Goal: Information Seeking & Learning: Learn about a topic

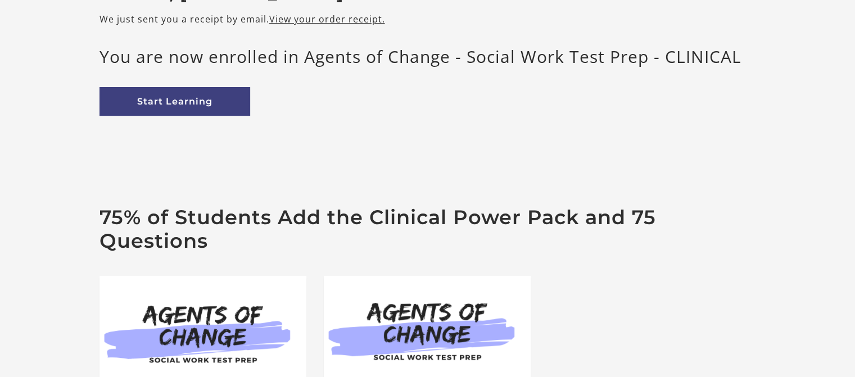
click at [855, 251] on html "Skip to main content [PERSON_NAME] B My Account Support Sign Out Toggle menu Me…" at bounding box center [427, 62] width 855 height 377
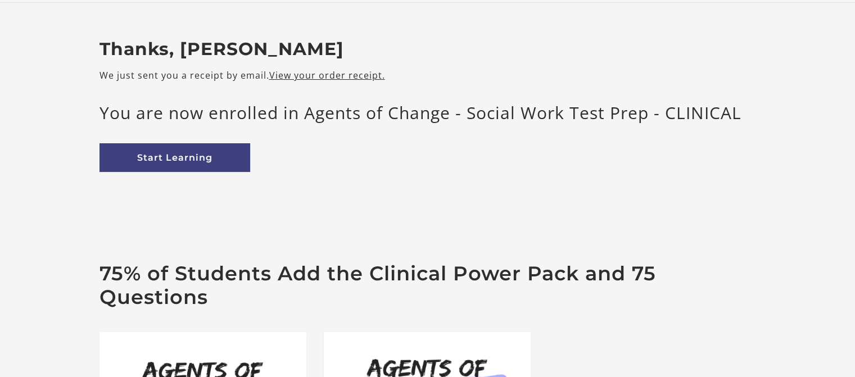
scroll to position [115, 0]
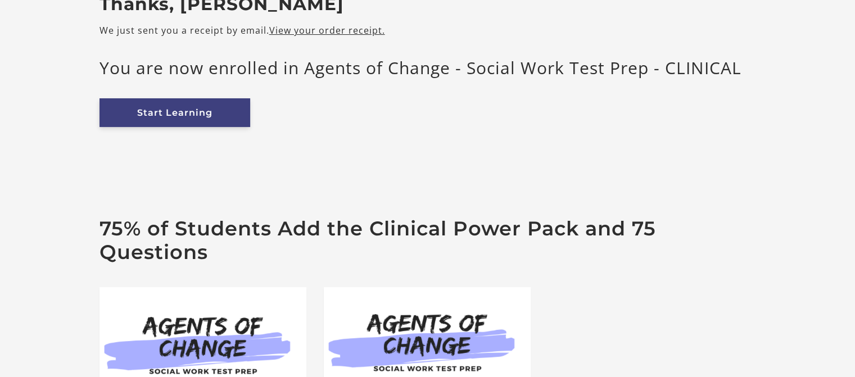
click at [211, 108] on link "Start Learning" at bounding box center [175, 112] width 151 height 29
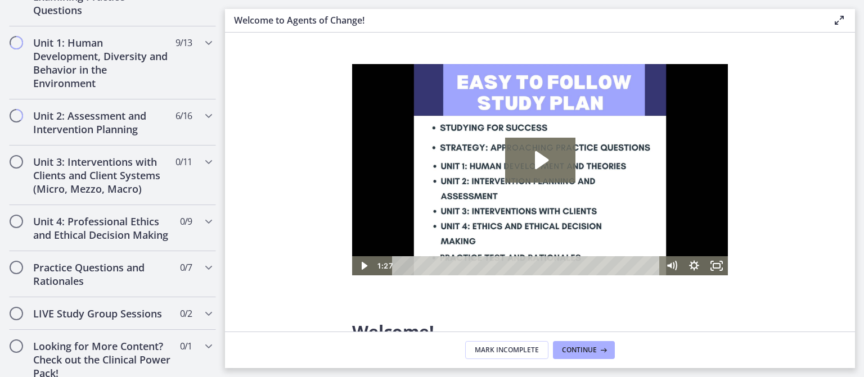
scroll to position [740, 0]
click at [24, 159] on div "Unit 3: Interventions with Clients and Client Systems (Micro, Mezzo, Macro) 0 /…" at bounding box center [112, 175] width 207 height 60
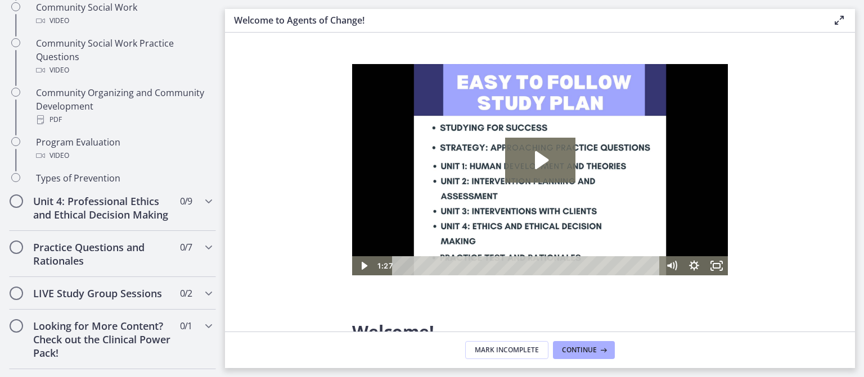
scroll to position [295, 0]
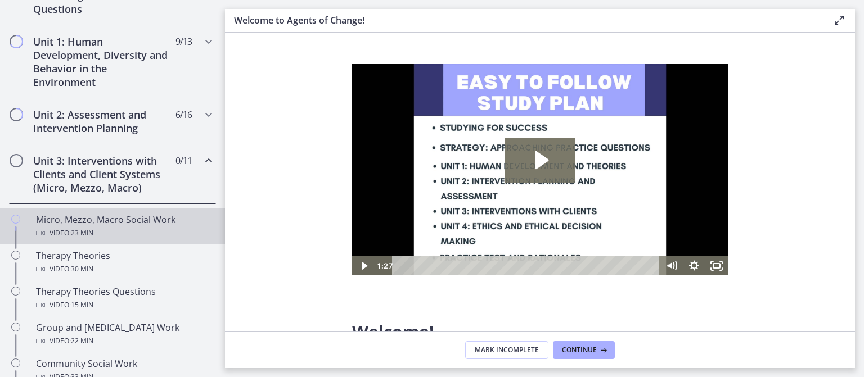
click at [91, 222] on div "Micro, Mezzo, Macro Social Work Video · 23 min" at bounding box center [123, 226] width 175 height 27
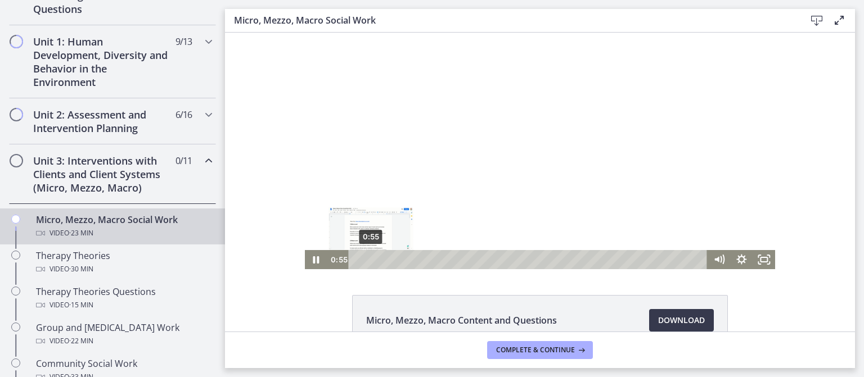
drag, startPoint x: 481, startPoint y: 249, endPoint x: 362, endPoint y: 259, distance: 119.7
click at [368, 259] on div "Playbar" at bounding box center [371, 259] width 6 height 6
click at [271, 305] on div "Micro, Mezzo, Macro Content and Questions Download Opens in a new window" at bounding box center [540, 347] width 630 height 105
click at [313, 260] on icon "Pause" at bounding box center [316, 259] width 6 height 7
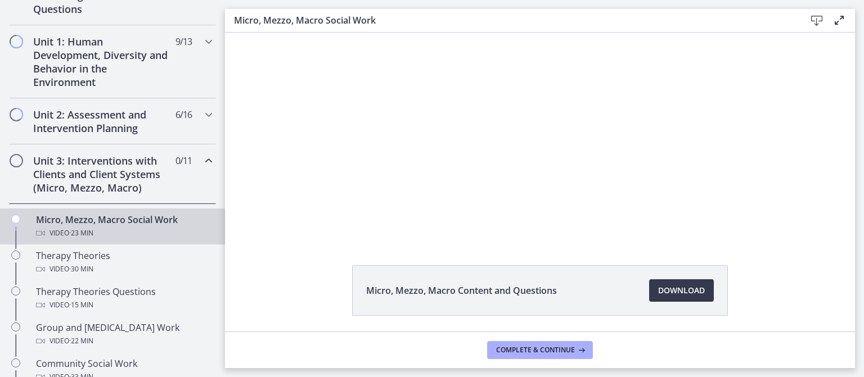
scroll to position [30, 0]
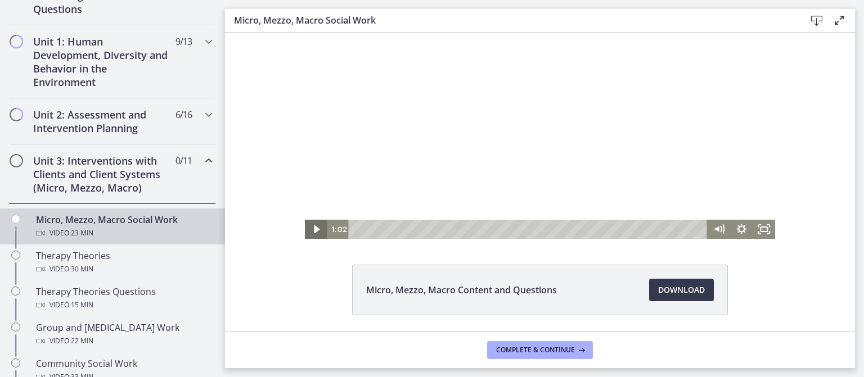
click at [313, 225] on icon "Play Video" at bounding box center [316, 229] width 22 height 19
click at [313, 229] on icon "Pause" at bounding box center [316, 229] width 6 height 7
click at [313, 229] on icon "Play Video" at bounding box center [316, 230] width 7 height 10
click at [313, 231] on icon "Pause" at bounding box center [316, 229] width 6 height 7
click at [313, 226] on icon "Play Video" at bounding box center [316, 229] width 27 height 23
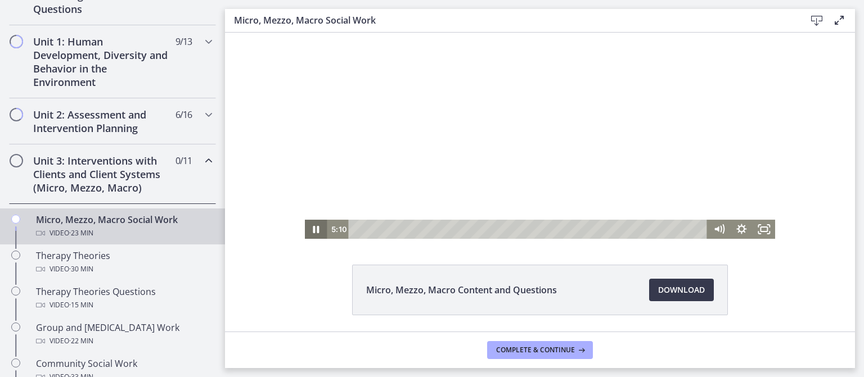
click at [313, 228] on icon "Pause" at bounding box center [316, 229] width 6 height 7
click at [314, 227] on icon "Play Video" at bounding box center [317, 229] width 6 height 8
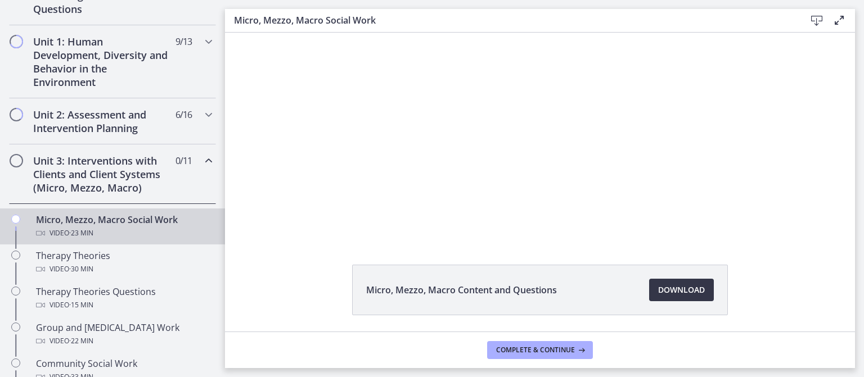
click at [678, 289] on span "Download Opens in a new window" at bounding box center [681, 289] width 47 height 13
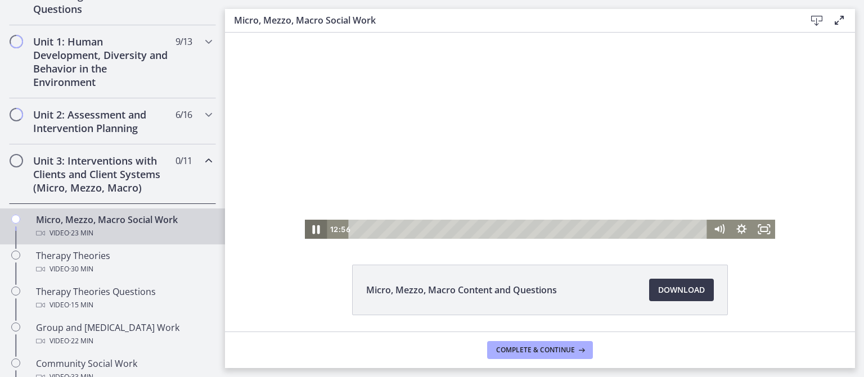
click at [306, 232] on icon "Pause" at bounding box center [316, 229] width 27 height 23
click at [314, 231] on icon "Play Video" at bounding box center [317, 229] width 6 height 8
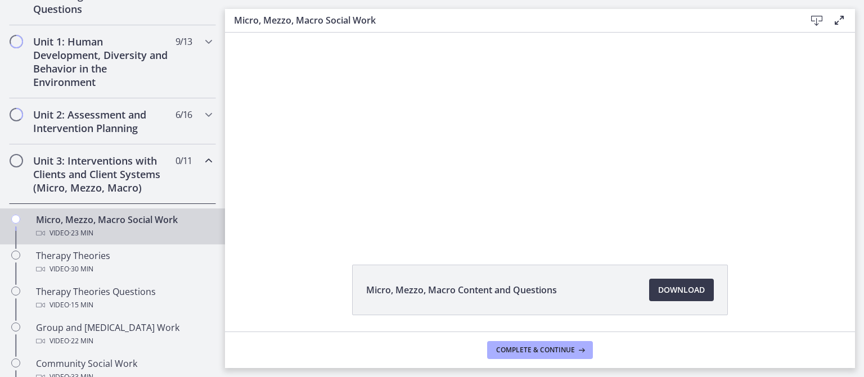
click at [17, 215] on icon "Chapters" at bounding box center [15, 219] width 9 height 9
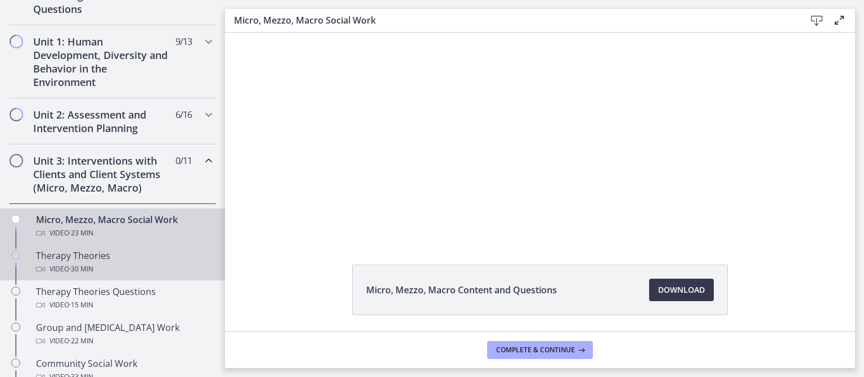
click at [16, 255] on icon "Chapters" at bounding box center [15, 255] width 9 height 9
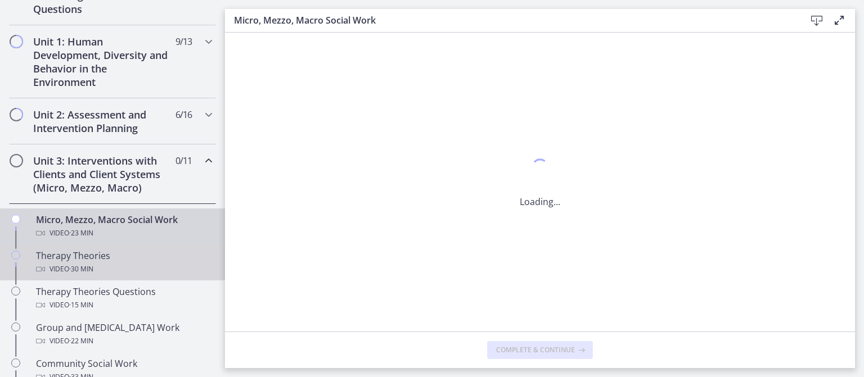
scroll to position [0, 0]
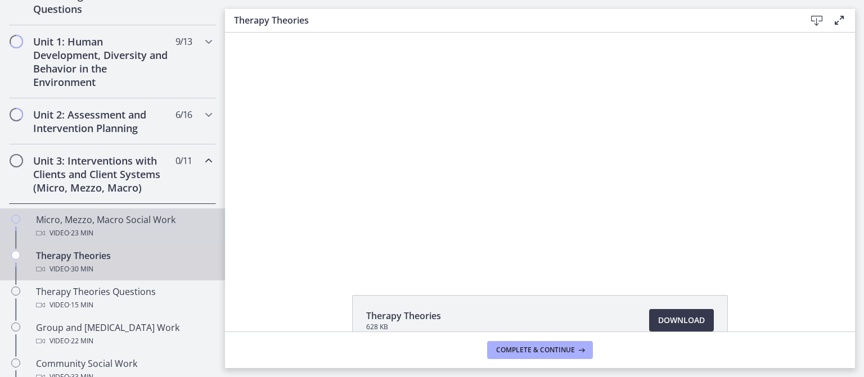
click at [15, 215] on icon "Chapters" at bounding box center [15, 219] width 9 height 9
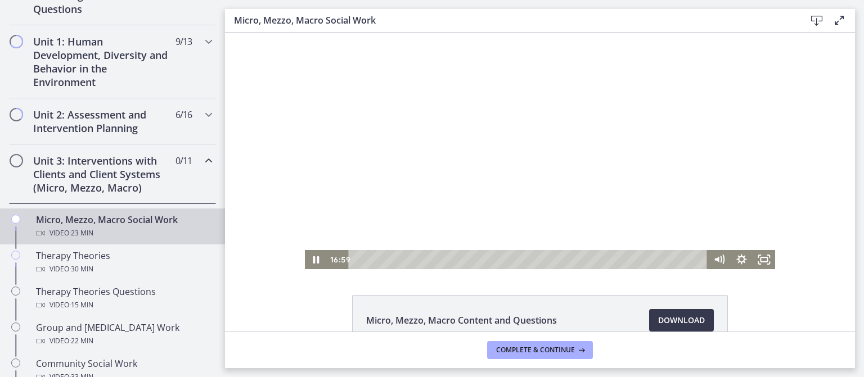
drag, startPoint x: 750, startPoint y: 173, endPoint x: 750, endPoint y: 182, distance: 9.6
click at [750, 182] on div at bounding box center [540, 151] width 471 height 237
click at [314, 263] on icon "Play Video" at bounding box center [317, 260] width 6 height 8
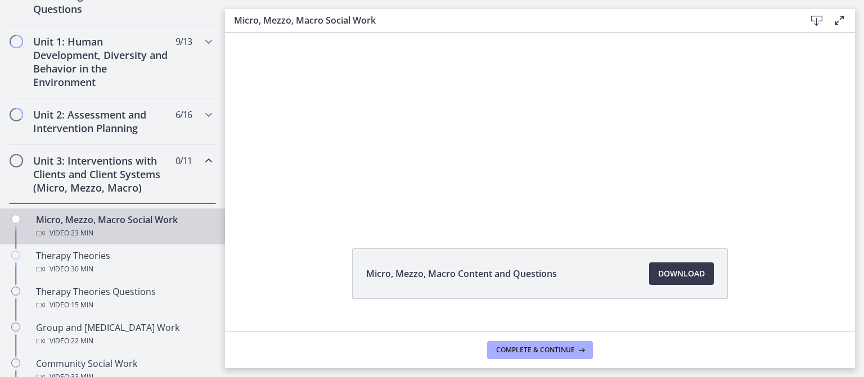
scroll to position [47, 0]
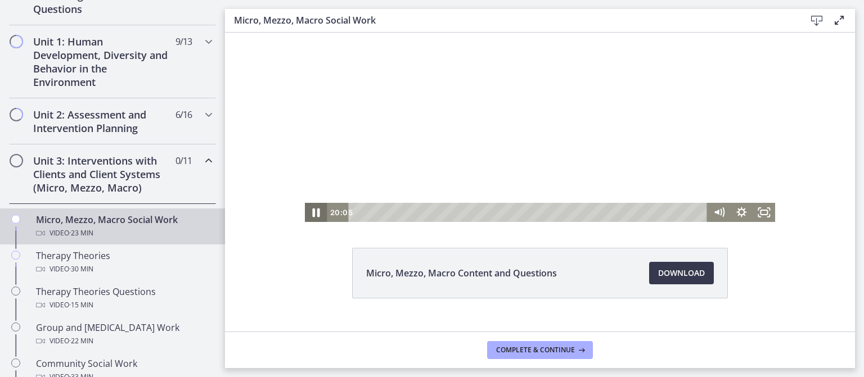
click at [311, 215] on icon "Pause" at bounding box center [316, 212] width 27 height 23
click at [313, 215] on icon "Play Video" at bounding box center [316, 213] width 7 height 10
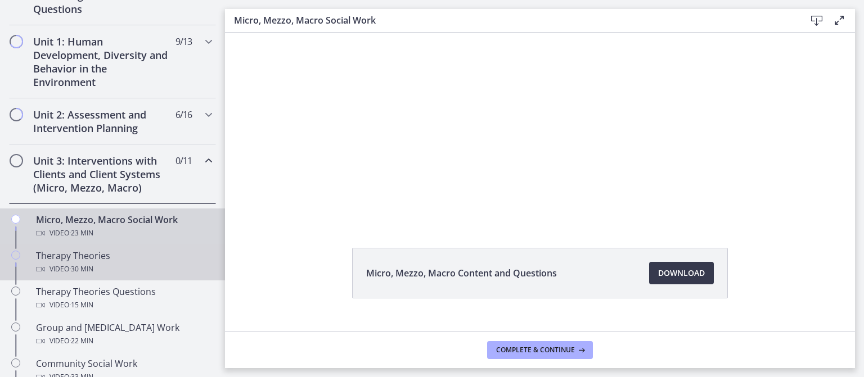
click at [15, 254] on icon "Chapters" at bounding box center [15, 255] width 9 height 9
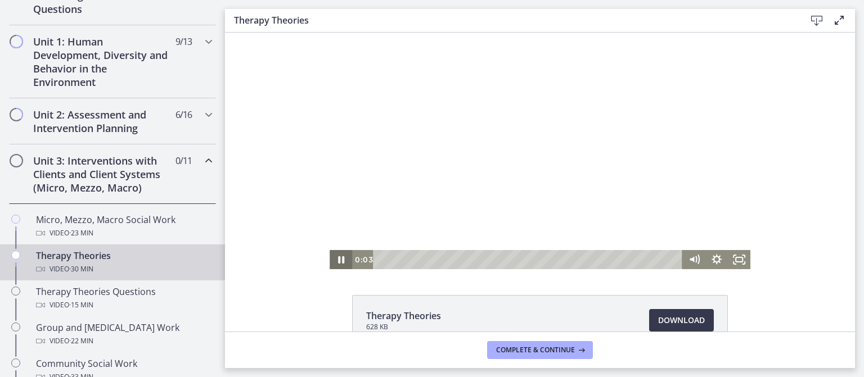
click at [337, 256] on icon "Pause" at bounding box center [341, 259] width 22 height 19
click at [337, 256] on icon "Play Video" at bounding box center [341, 260] width 27 height 23
click at [340, 260] on icon "Pause" at bounding box center [340, 260] width 7 height 9
